Goal: Task Accomplishment & Management: Use online tool/utility

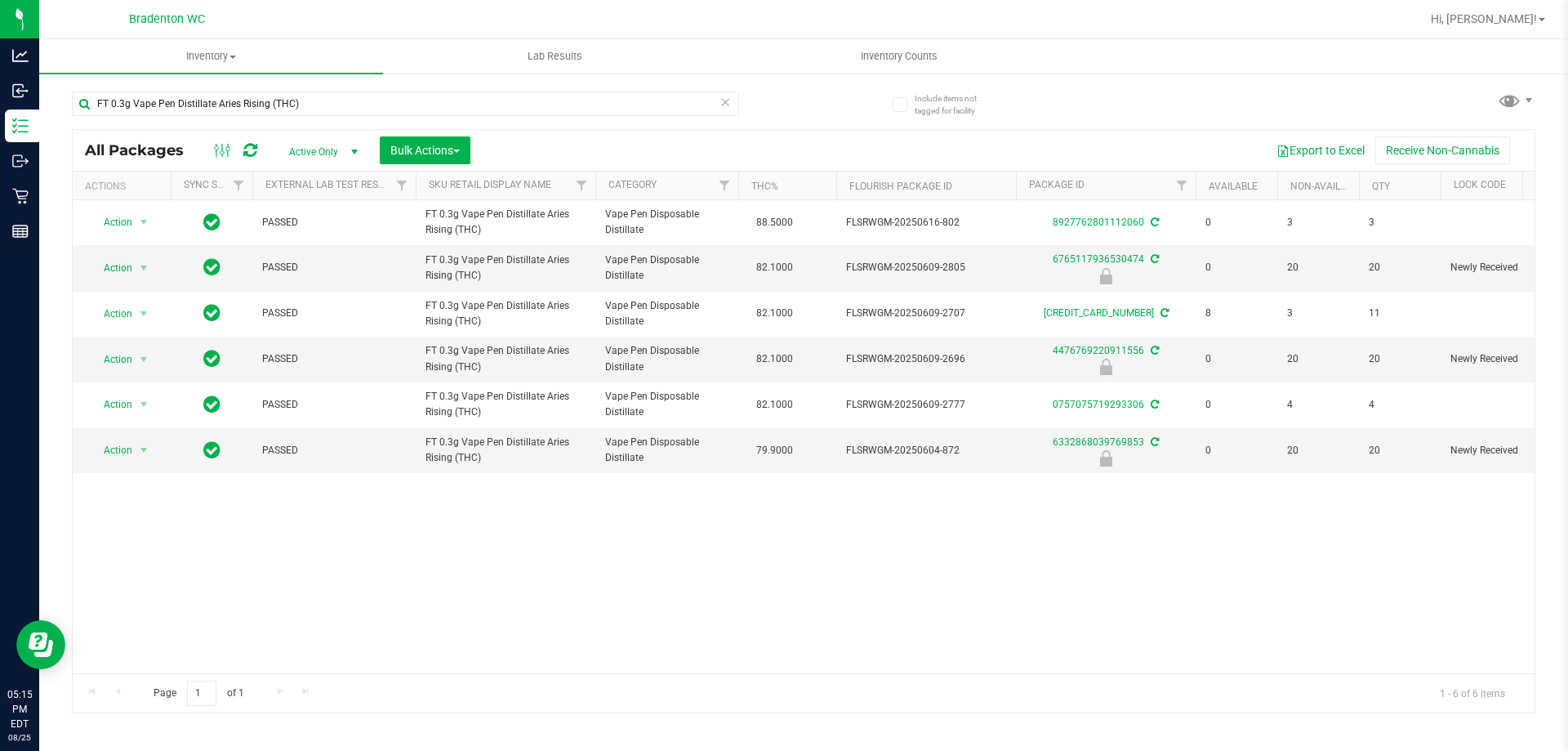
type input "FT 0.3g Vape Pen Distillate Aries Rising (THC)"
click at [726, 100] on icon at bounding box center [724, 100] width 11 height 20
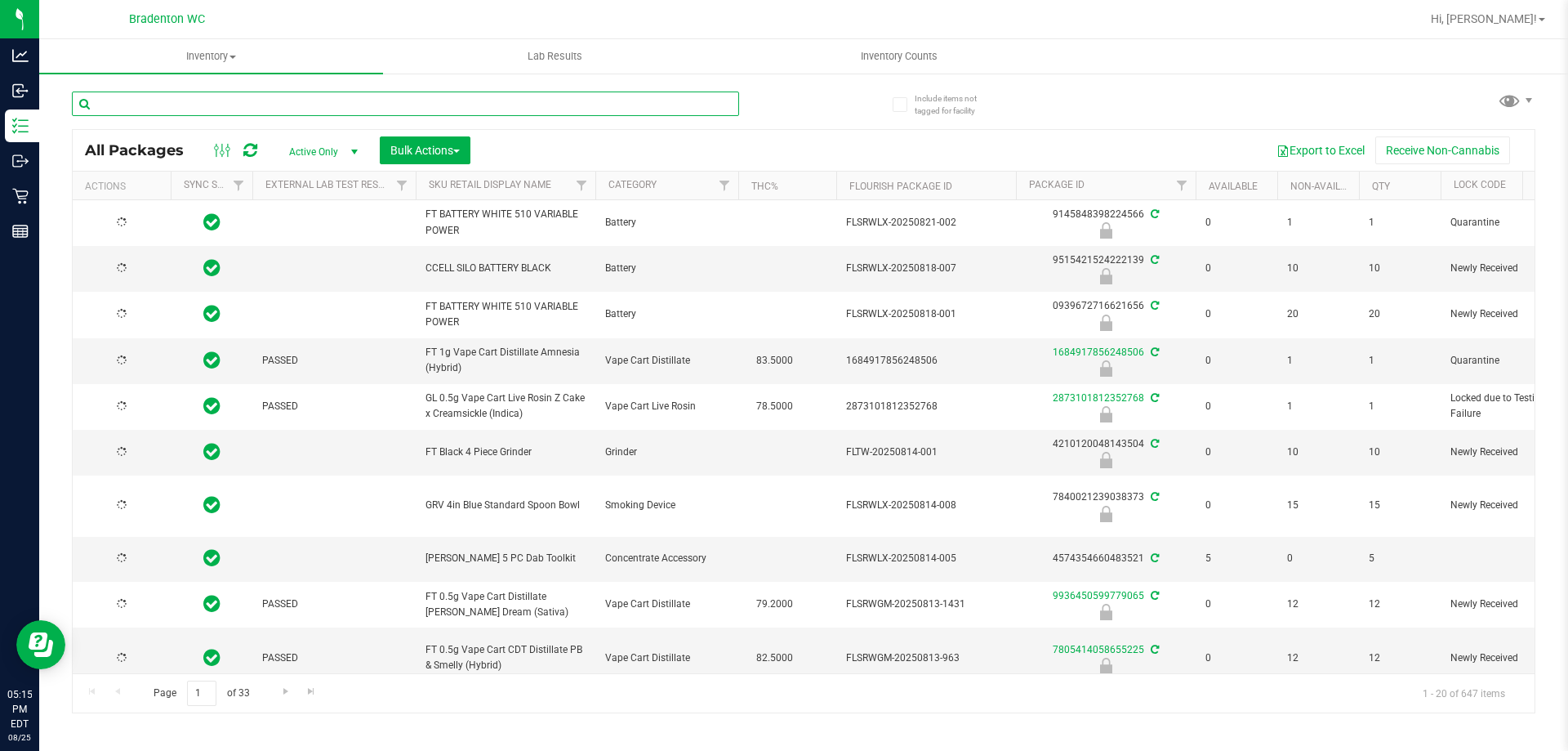
click at [364, 102] on input "text" at bounding box center [405, 103] width 667 height 25
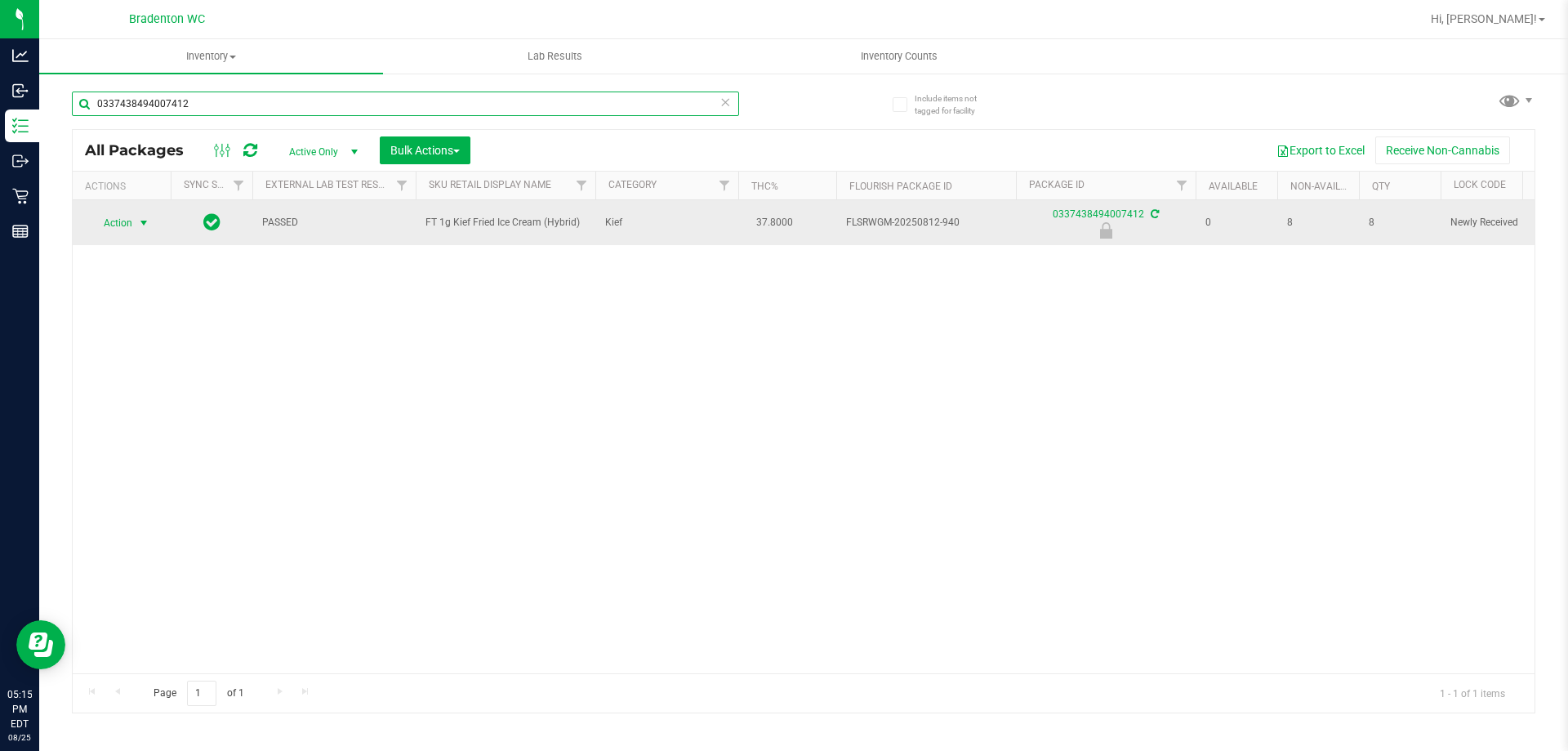
type input "0337438494007412"
click at [139, 214] on span "select" at bounding box center [144, 223] width 20 height 23
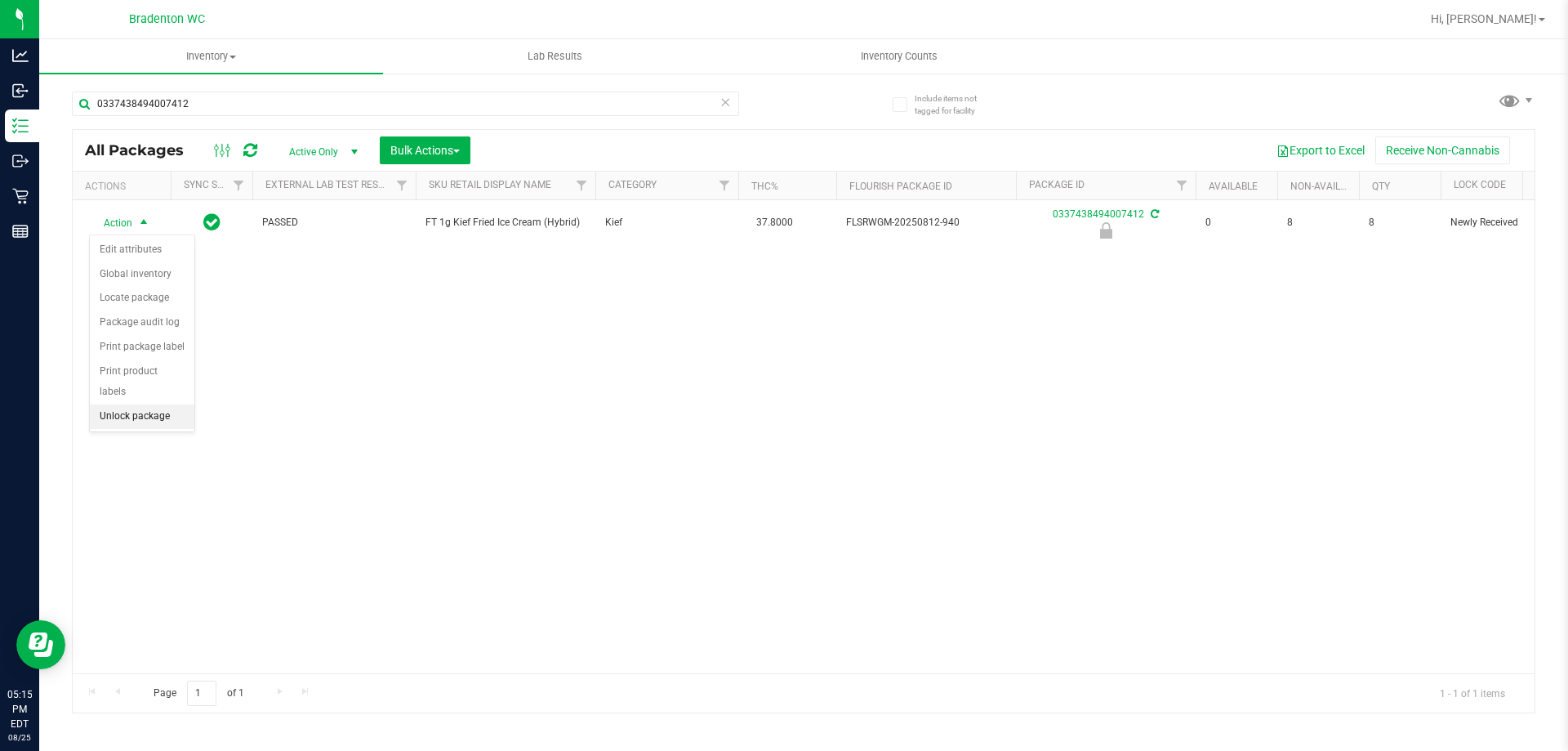
click at [168, 404] on li "Unlock package" at bounding box center [142, 416] width 105 height 25
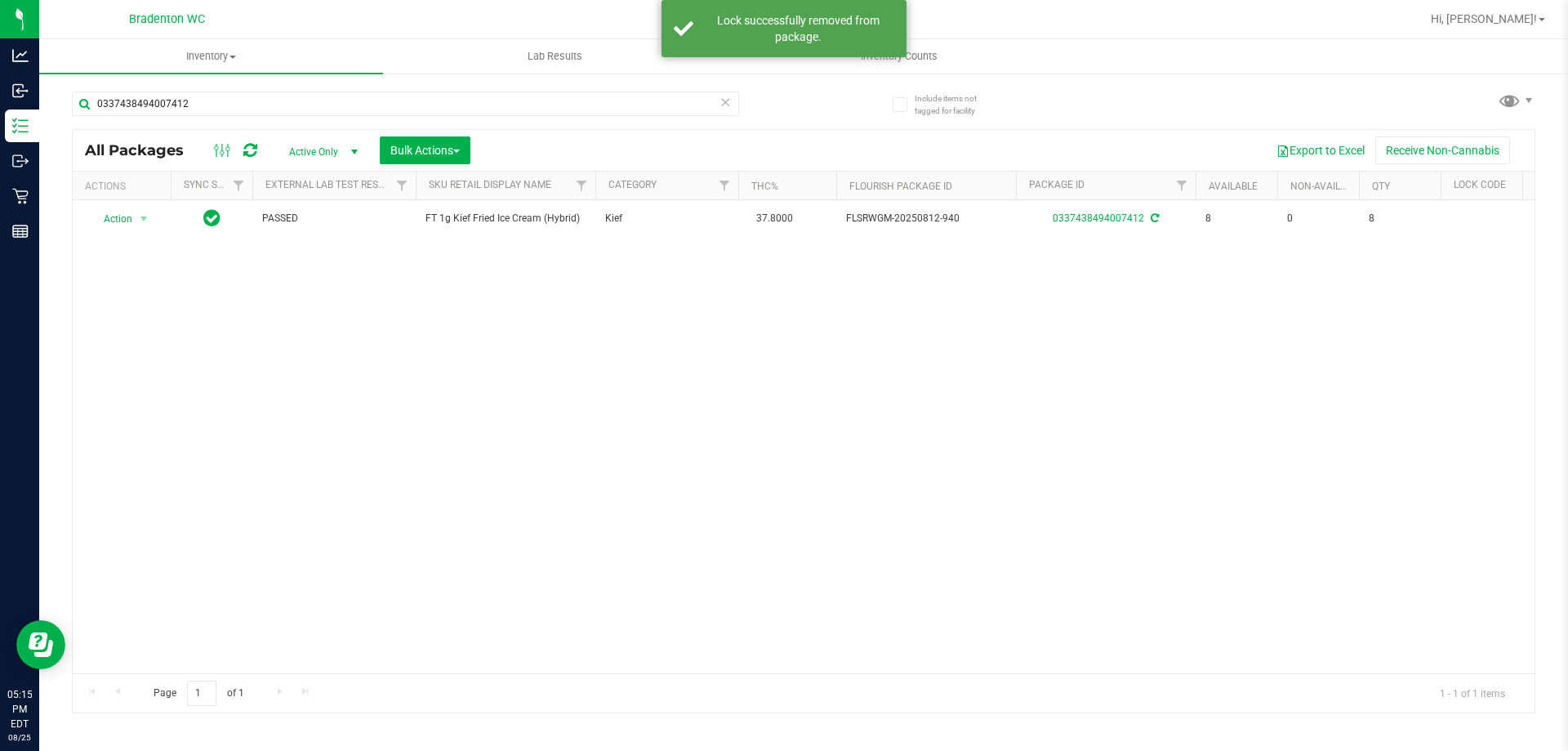
click at [722, 103] on icon at bounding box center [724, 100] width 11 height 20
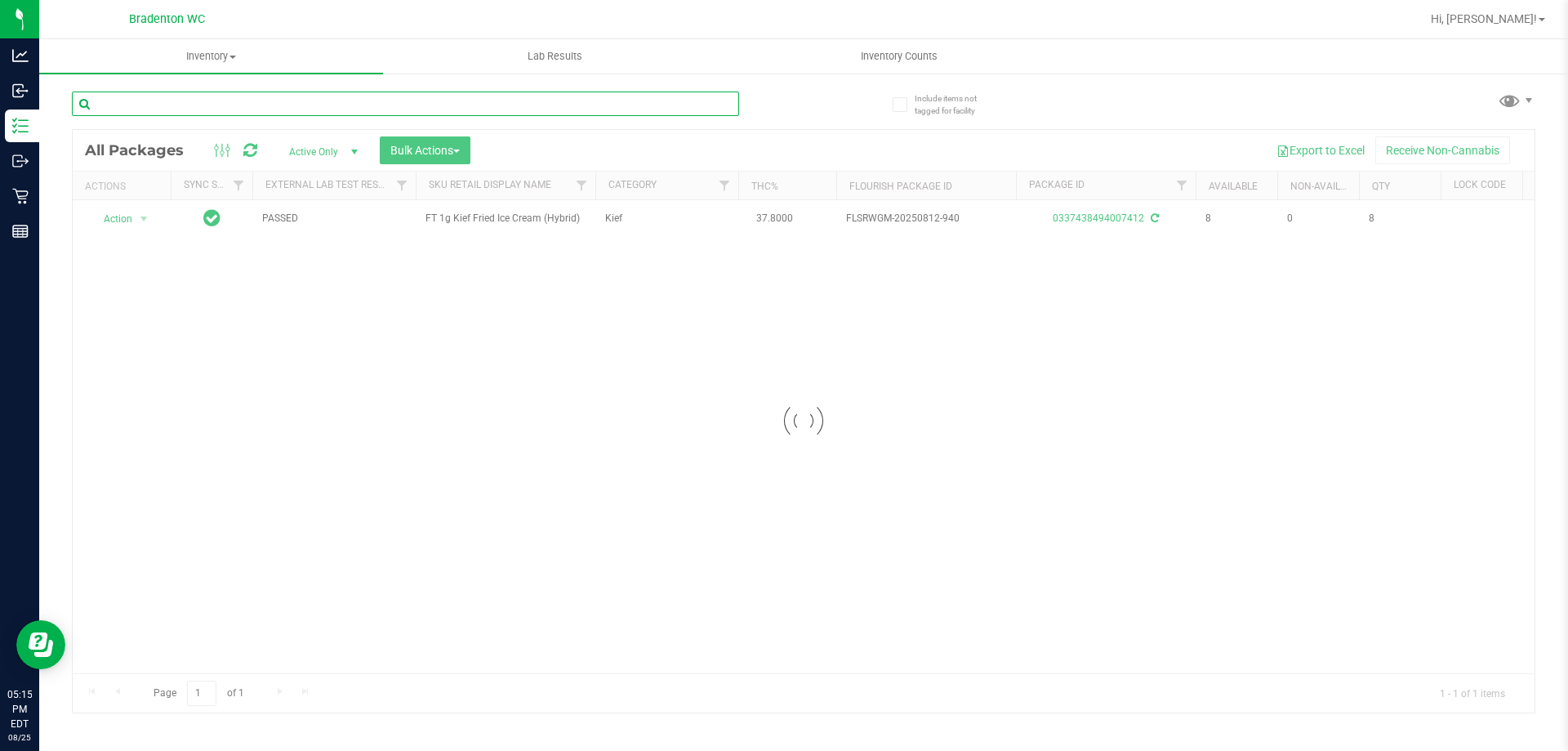
click at [362, 109] on input "text" at bounding box center [405, 103] width 667 height 25
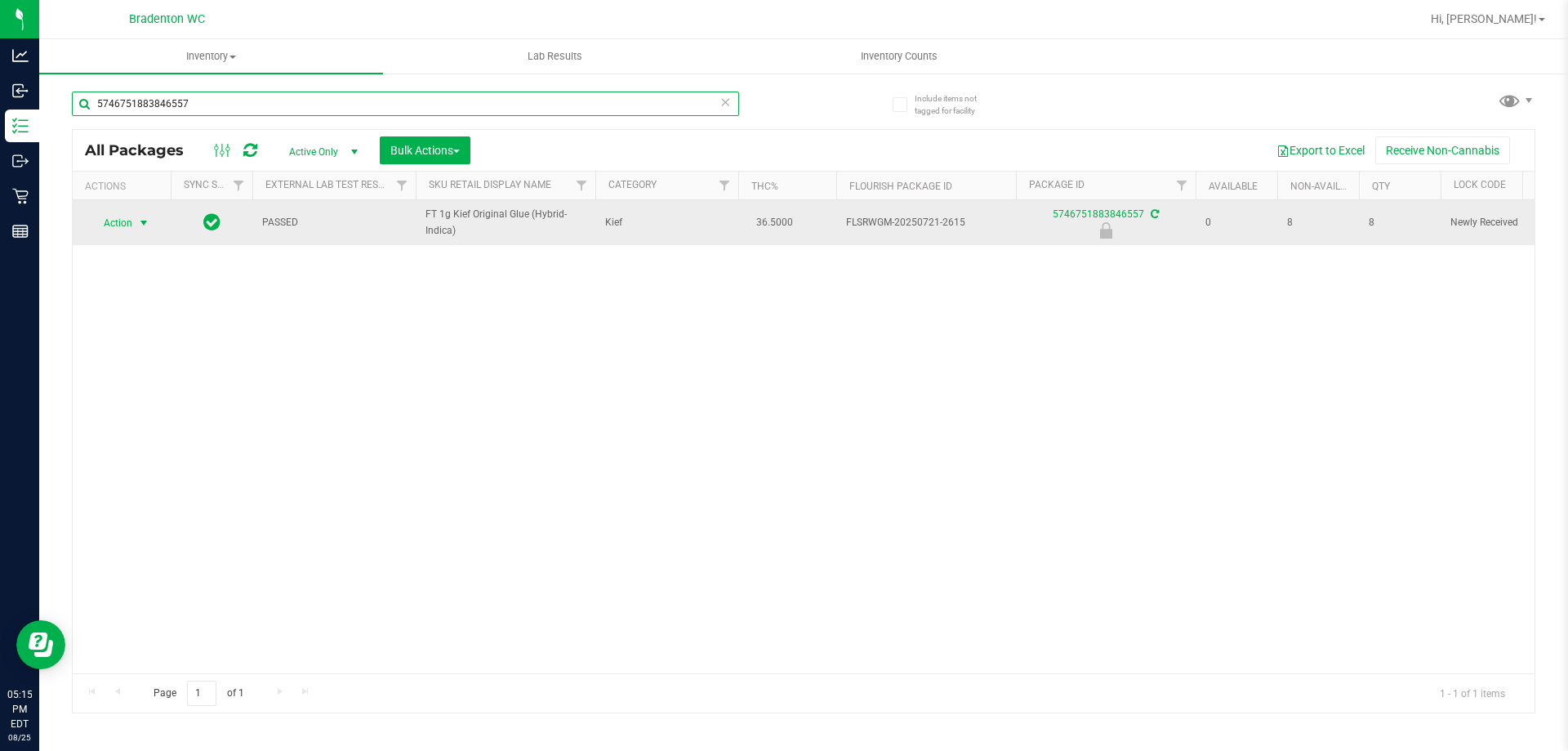
type input "5746751883846557"
click at [142, 223] on span "select" at bounding box center [143, 222] width 13 height 13
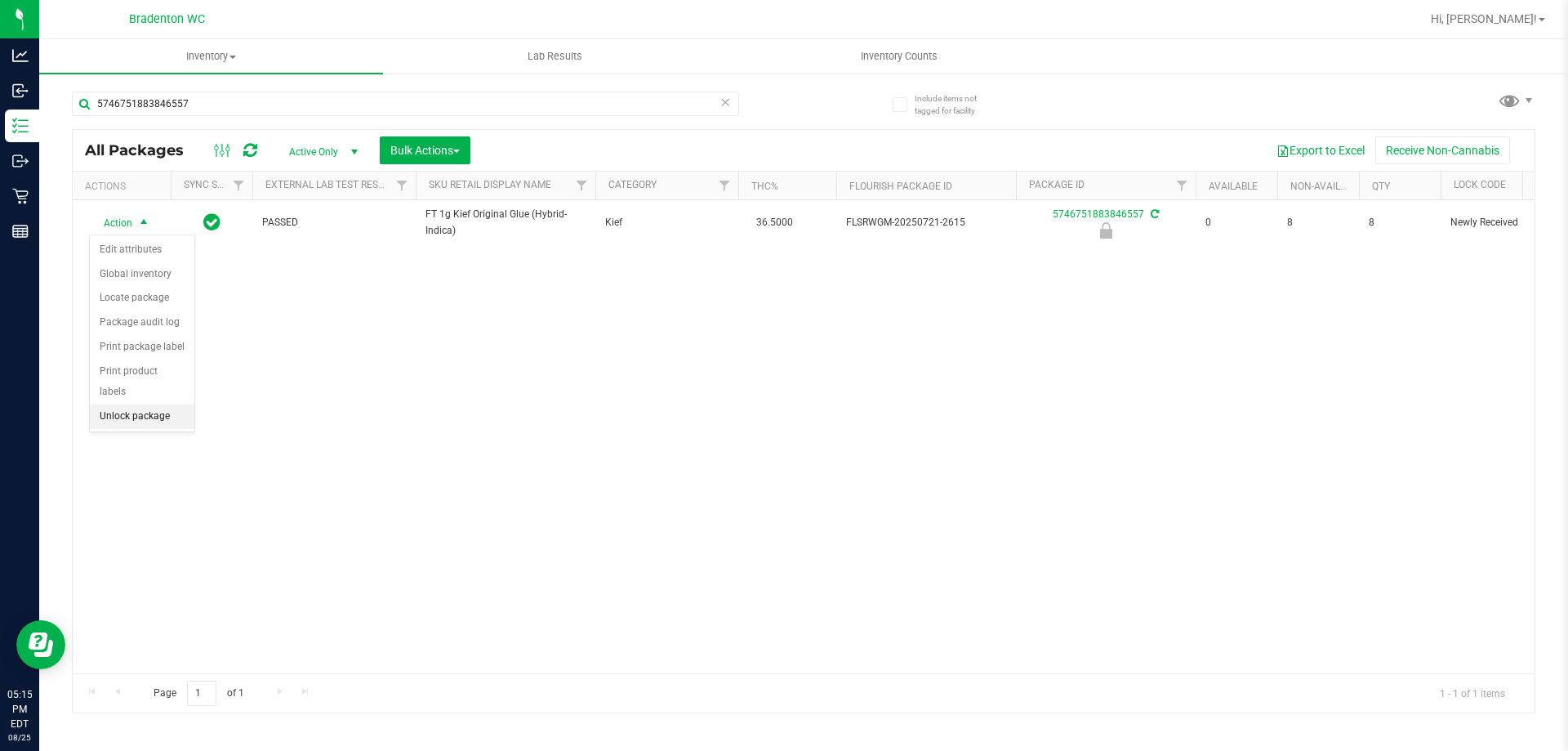
click at [155, 404] on li "Unlock package" at bounding box center [142, 416] width 105 height 25
